Goal: Find specific page/section: Find specific page/section

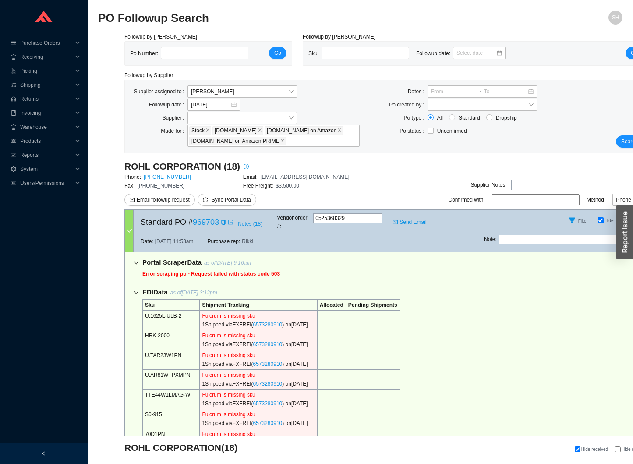
select select "2"
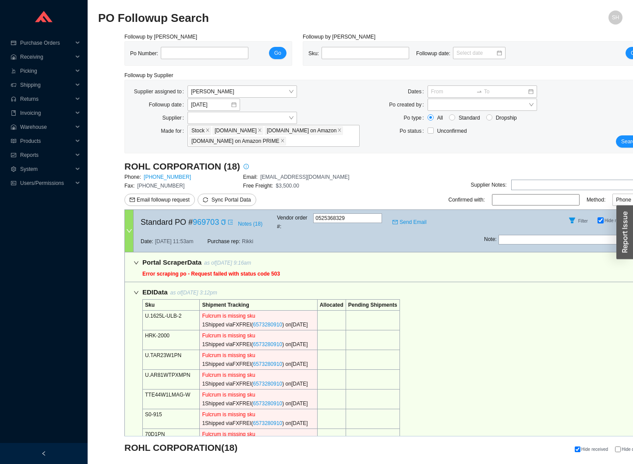
select select "2"
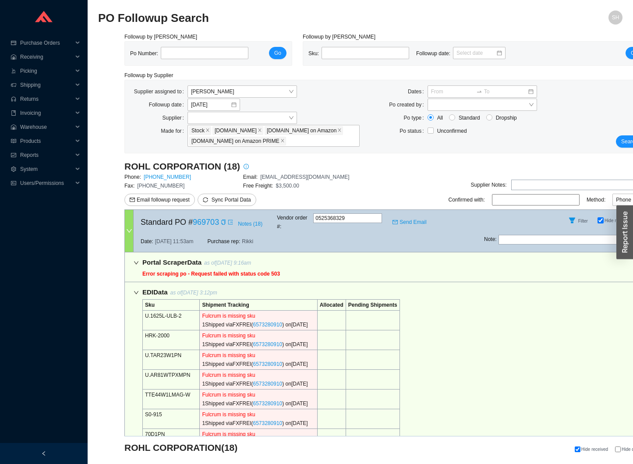
select select "2"
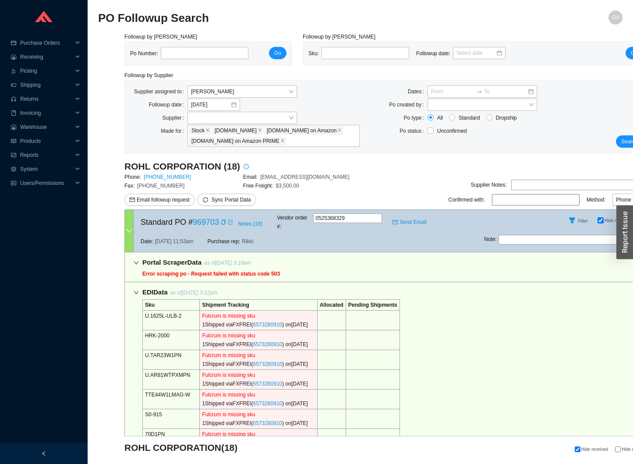
select select "2"
select select "5"
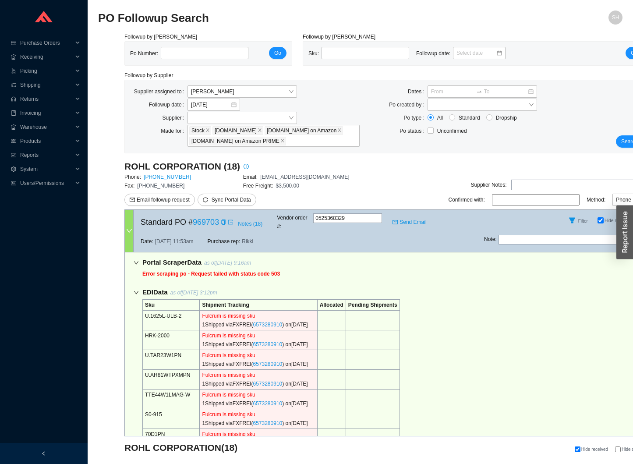
select select "2"
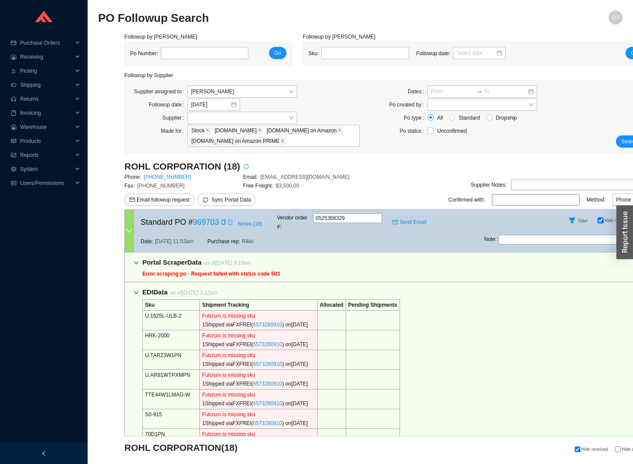
select select "2"
select select "10"
select select "2"
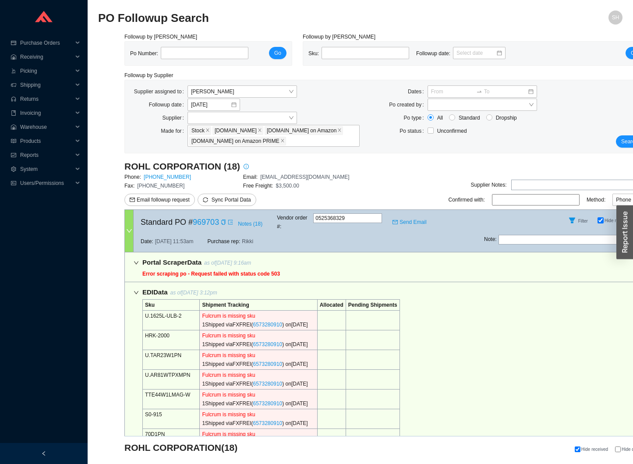
select select "2"
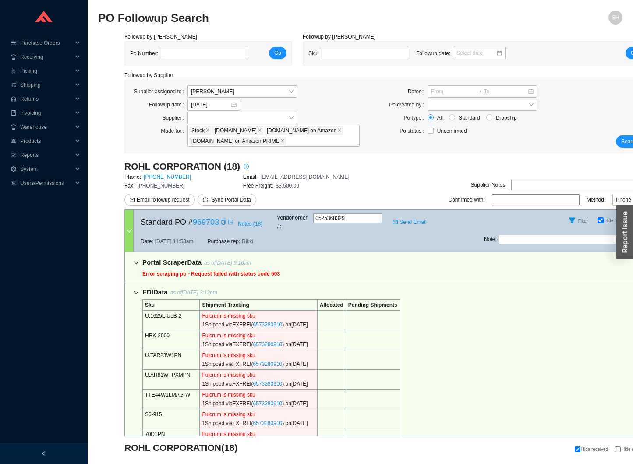
select select "2"
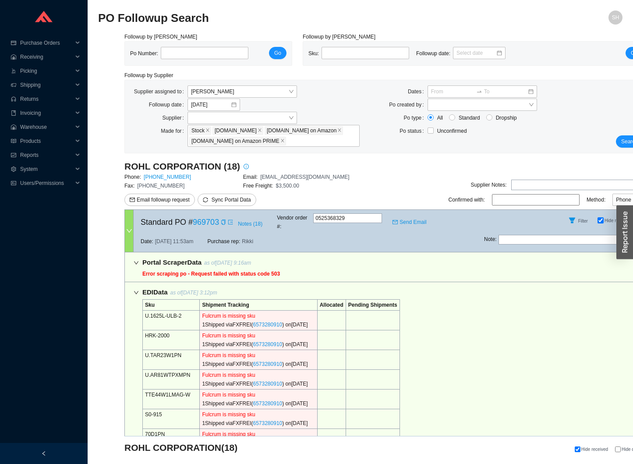
select select "2"
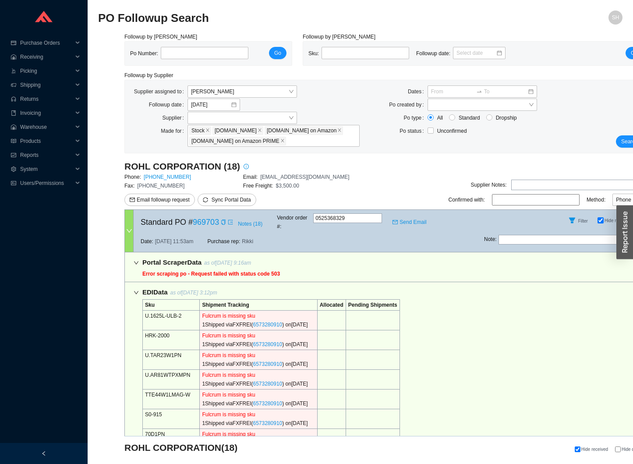
select select "2"
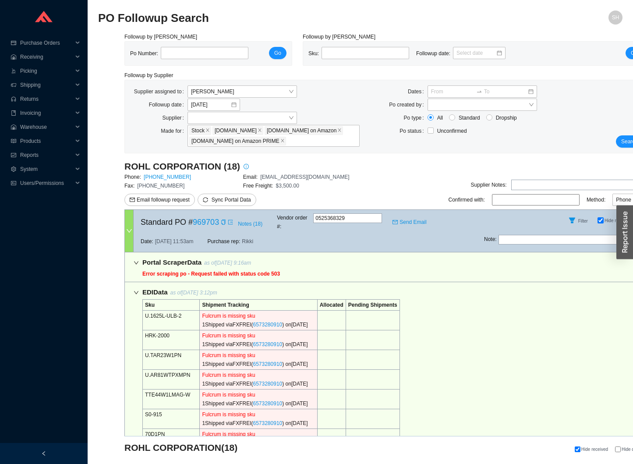
select select "2"
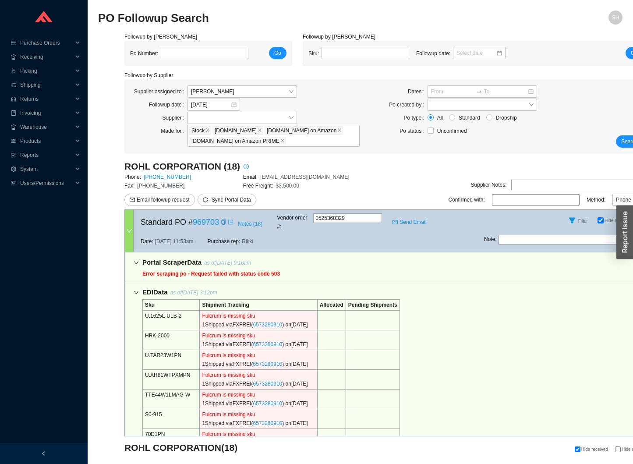
select select "2"
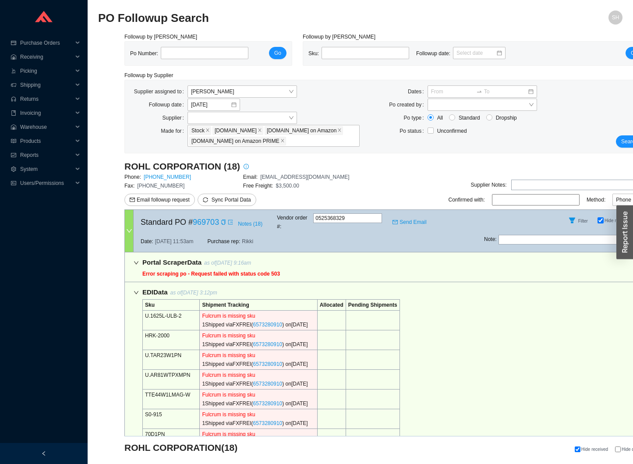
select select "2"
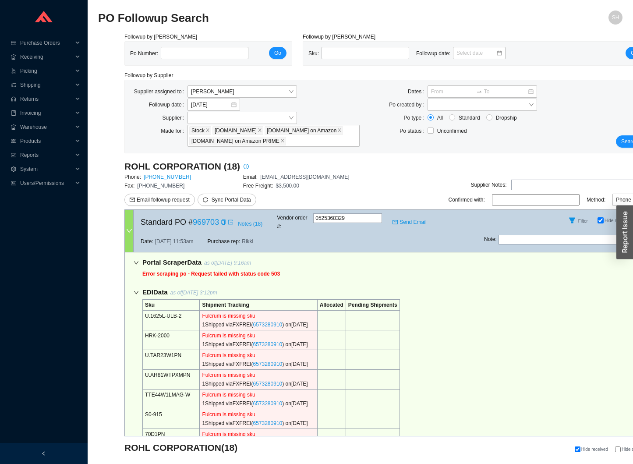
select select "2"
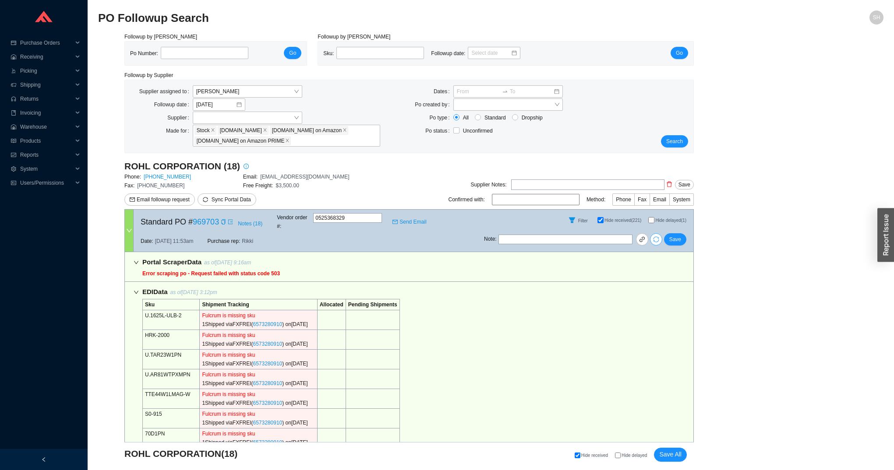
click at [633, 233] on button "button" at bounding box center [656, 239] width 12 height 12
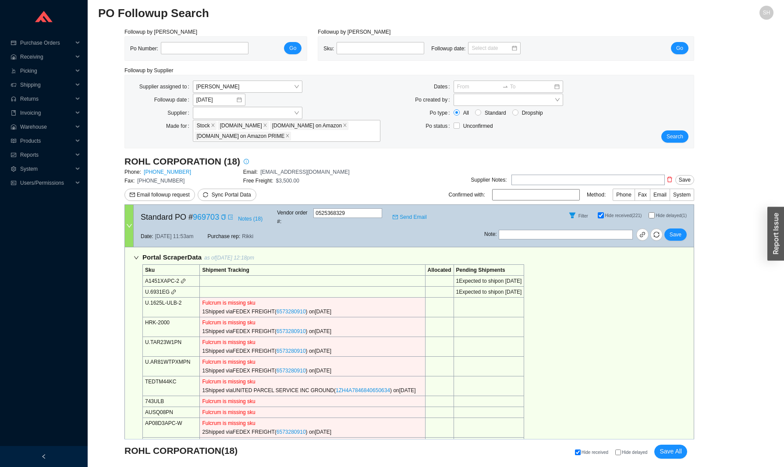
scroll to position [4, 0]
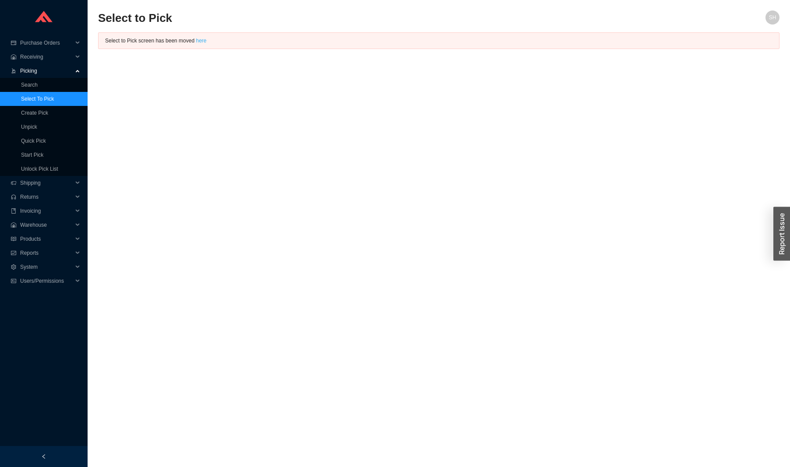
click at [206, 41] on link "here" at bounding box center [201, 41] width 11 height 6
